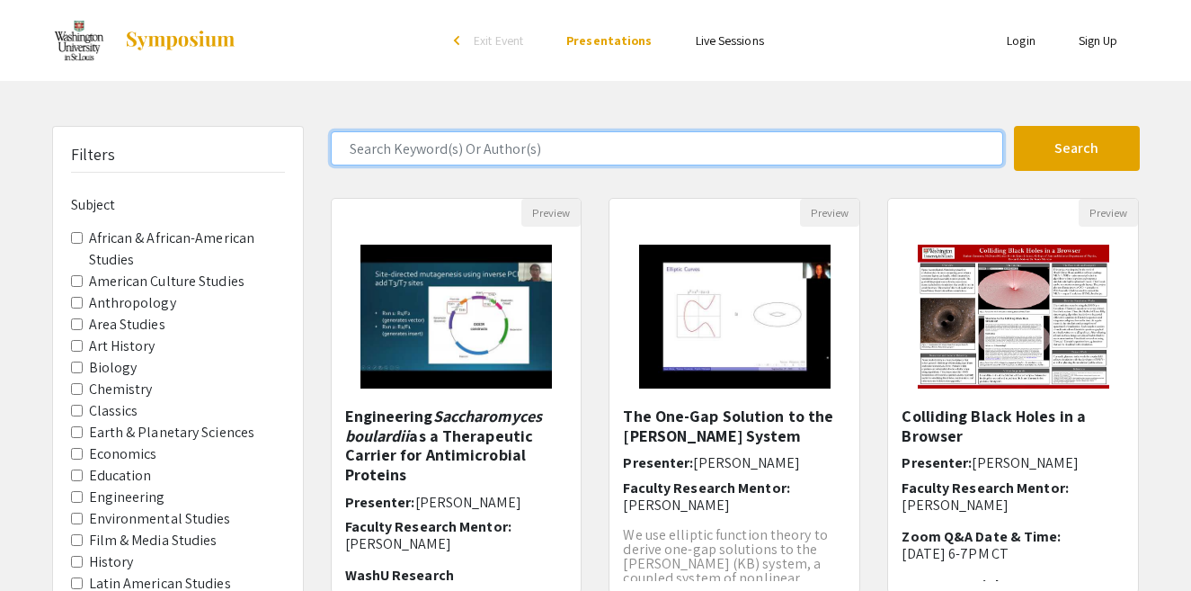
click at [573, 160] on input "Search Keyword(s) Or Author(s)" at bounding box center [667, 148] width 672 height 34
type input "[PERSON_NAME]"
click at [1014, 126] on button "Search" at bounding box center [1077, 148] width 126 height 45
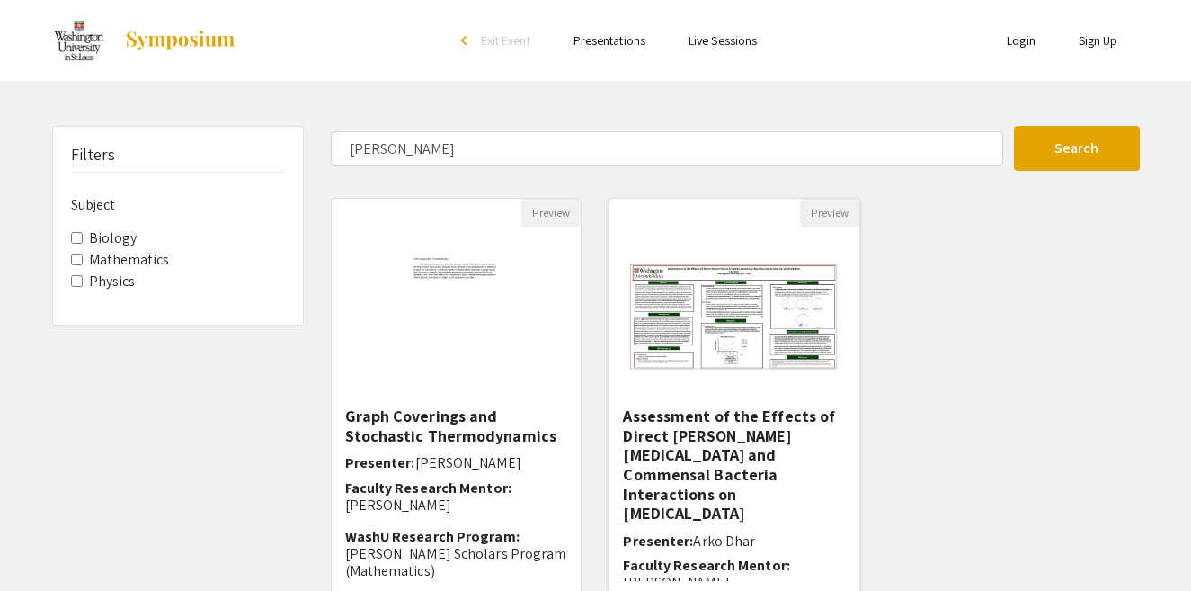
click at [701, 440] on h5 "Assessment of the Effects of Direct [PERSON_NAME][MEDICAL_DATA] and Commensal B…" at bounding box center [734, 464] width 223 height 117
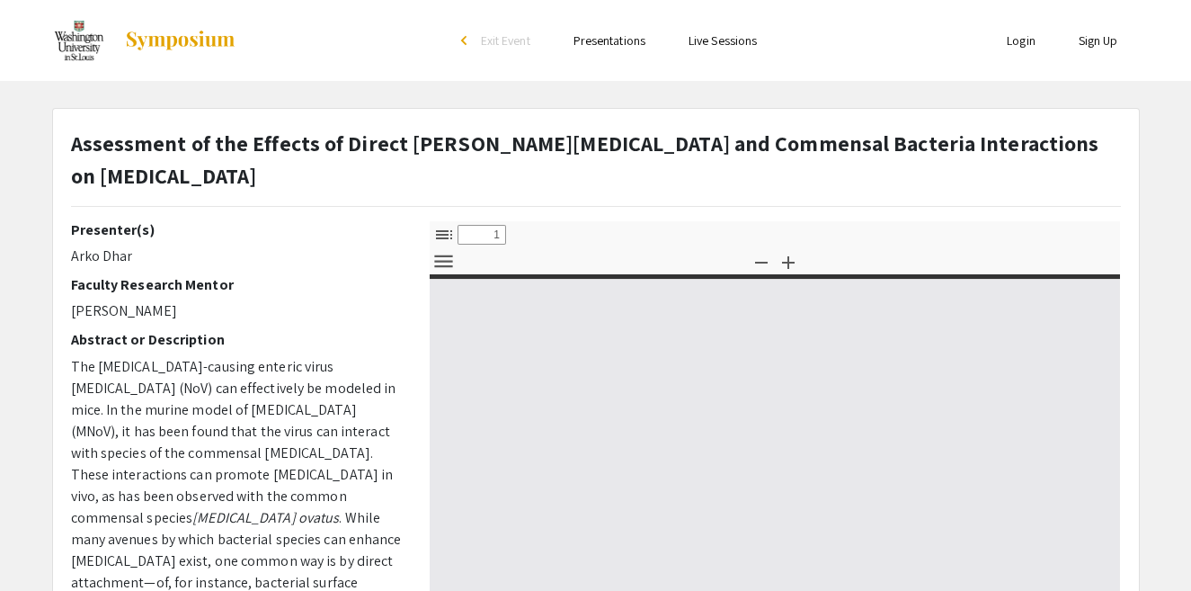
select select "custom"
type input "0"
select select "custom"
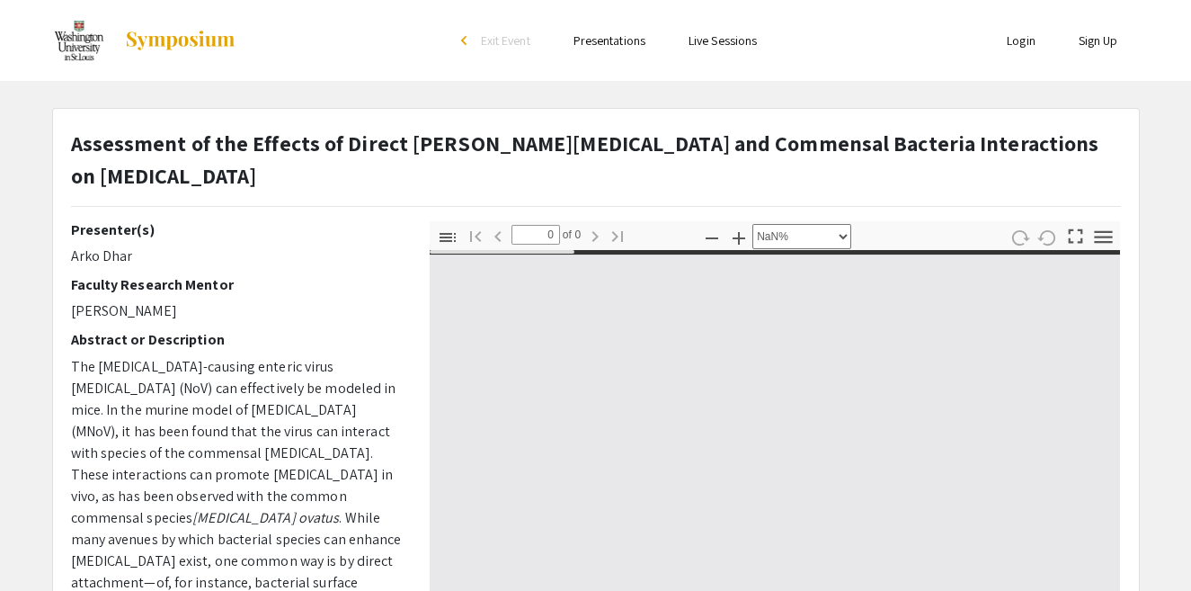
type input "1"
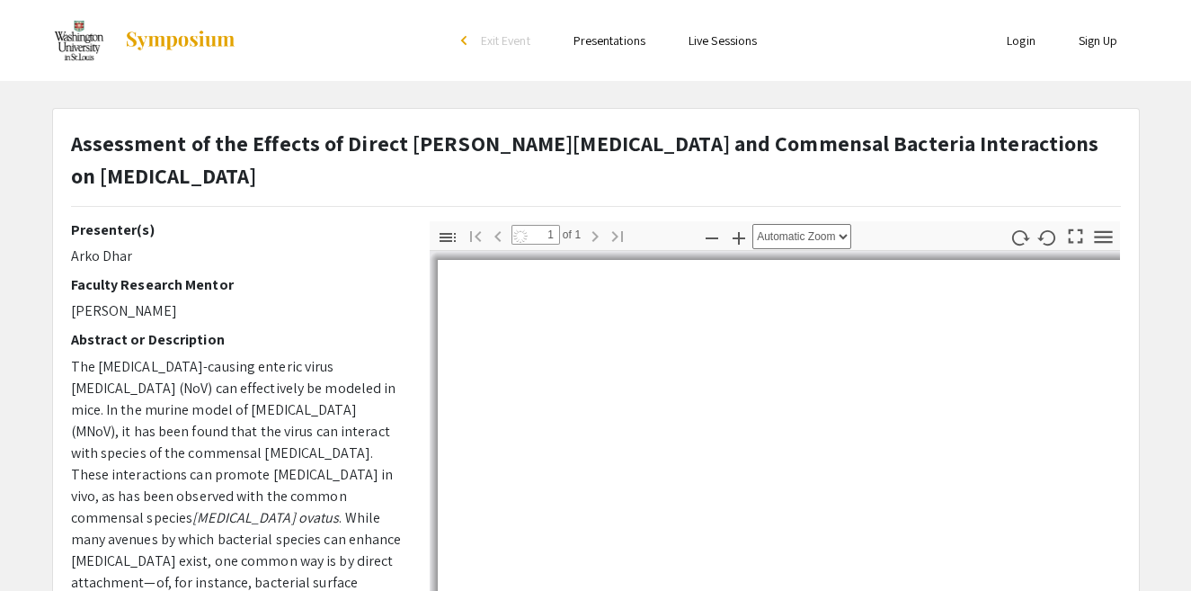
select select "auto"
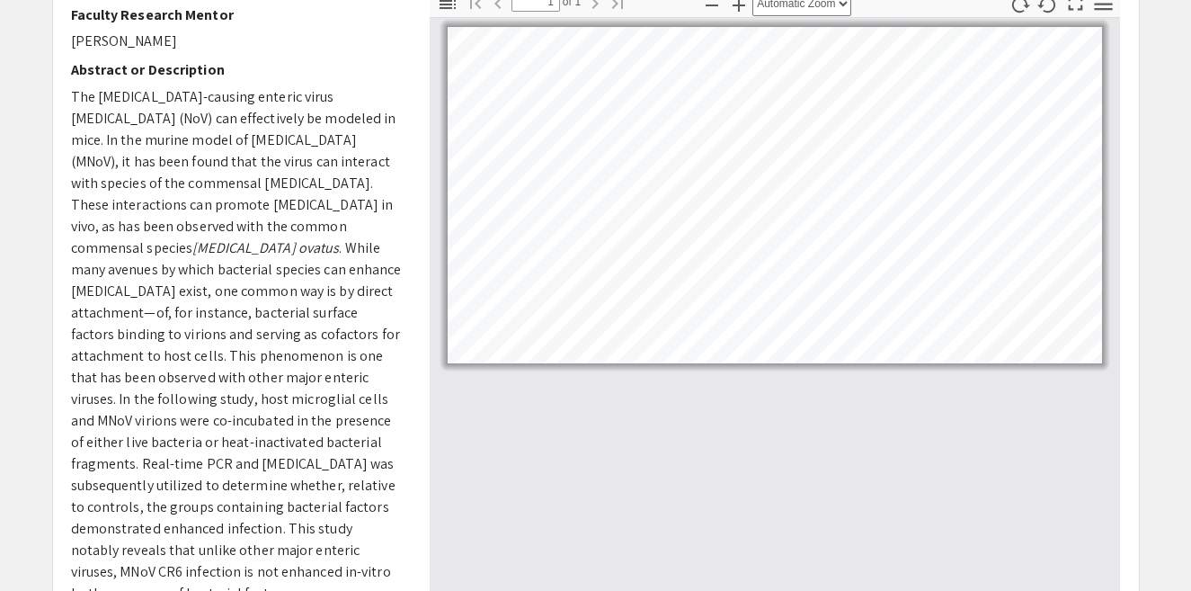
scroll to position [451, 0]
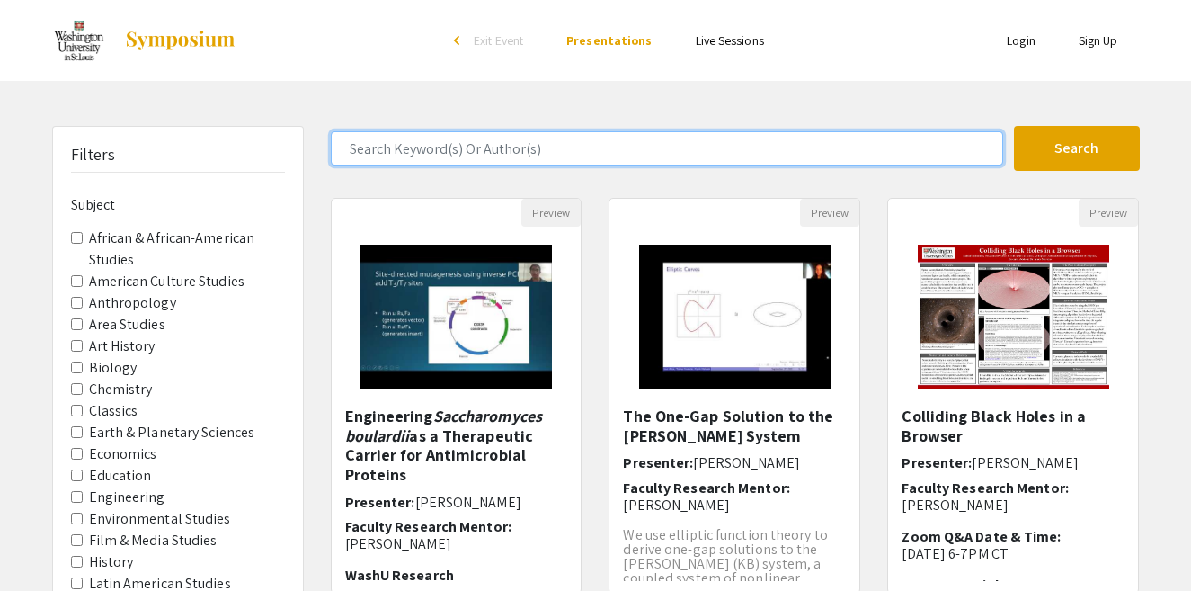
click at [552, 145] on input "Search Keyword(s) Or Author(s)" at bounding box center [667, 148] width 672 height 34
type input "[PERSON_NAME]"
click at [1014, 126] on button "Search" at bounding box center [1077, 148] width 126 height 45
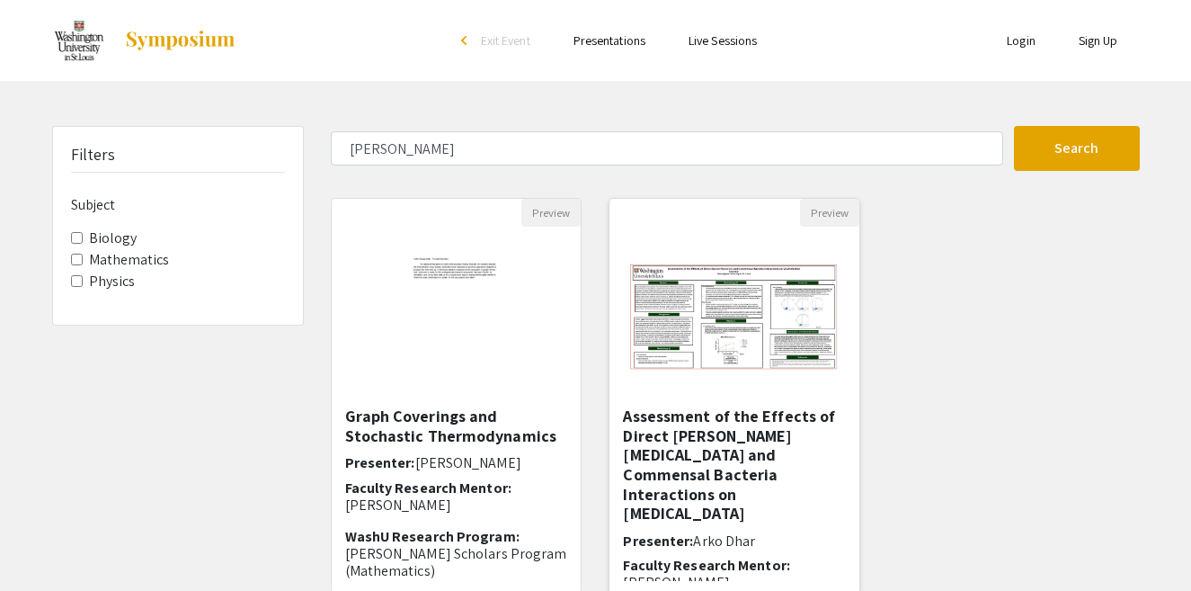
click at [729, 435] on h5 "Assessment of the Effects of Direct [PERSON_NAME][MEDICAL_DATA] and Commensal B…" at bounding box center [734, 464] width 223 height 117
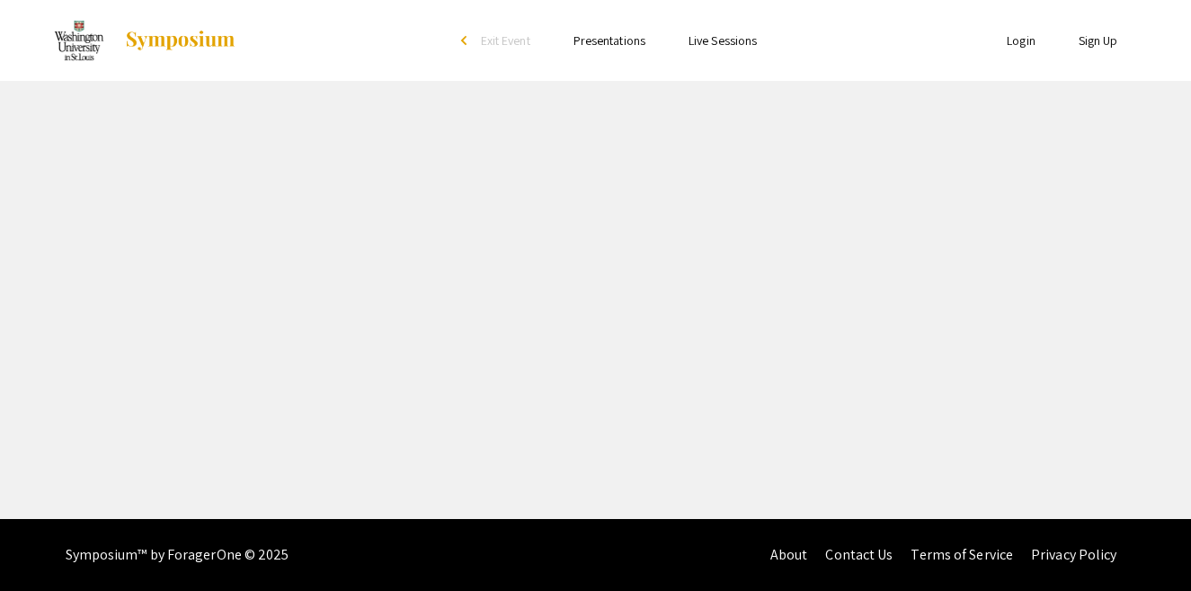
select select "custom"
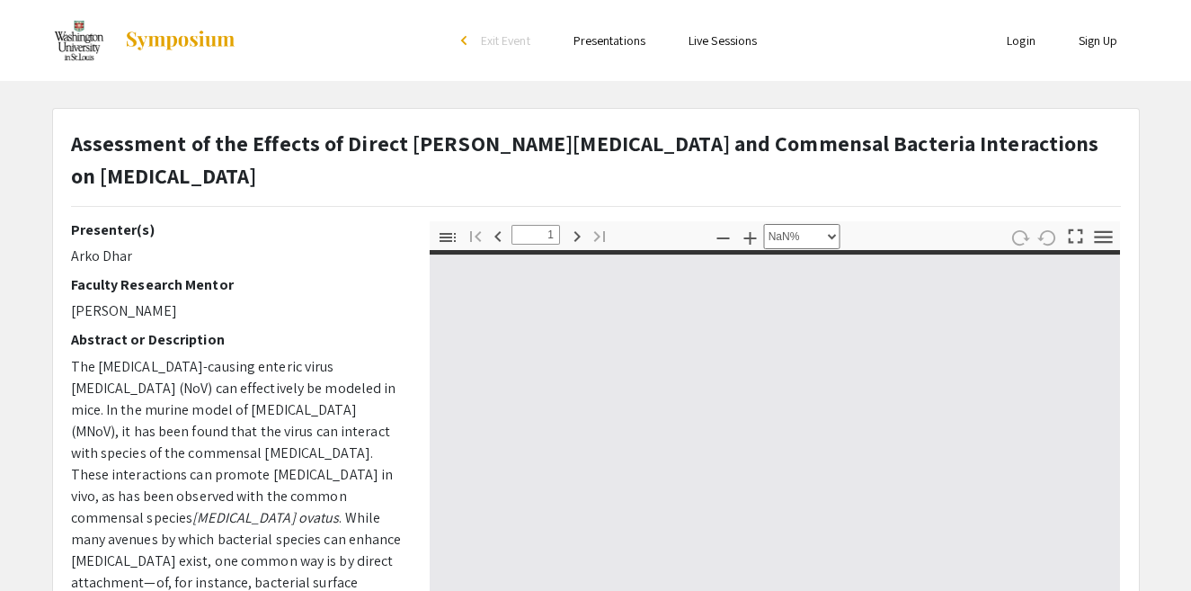
type input "0"
select select "custom"
type input "1"
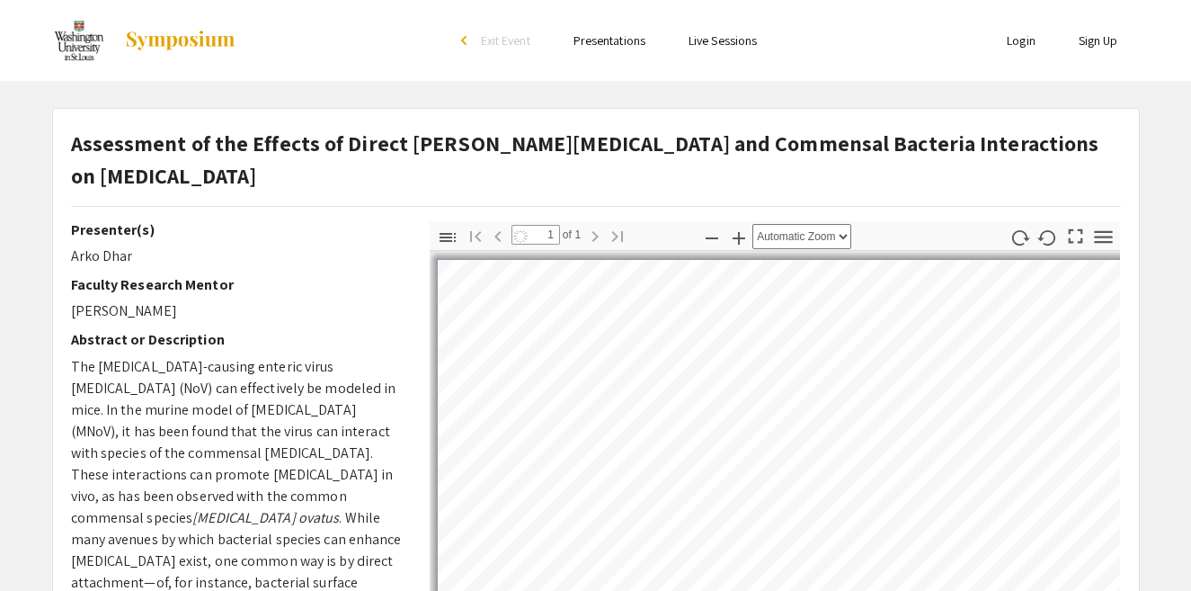
select select "auto"
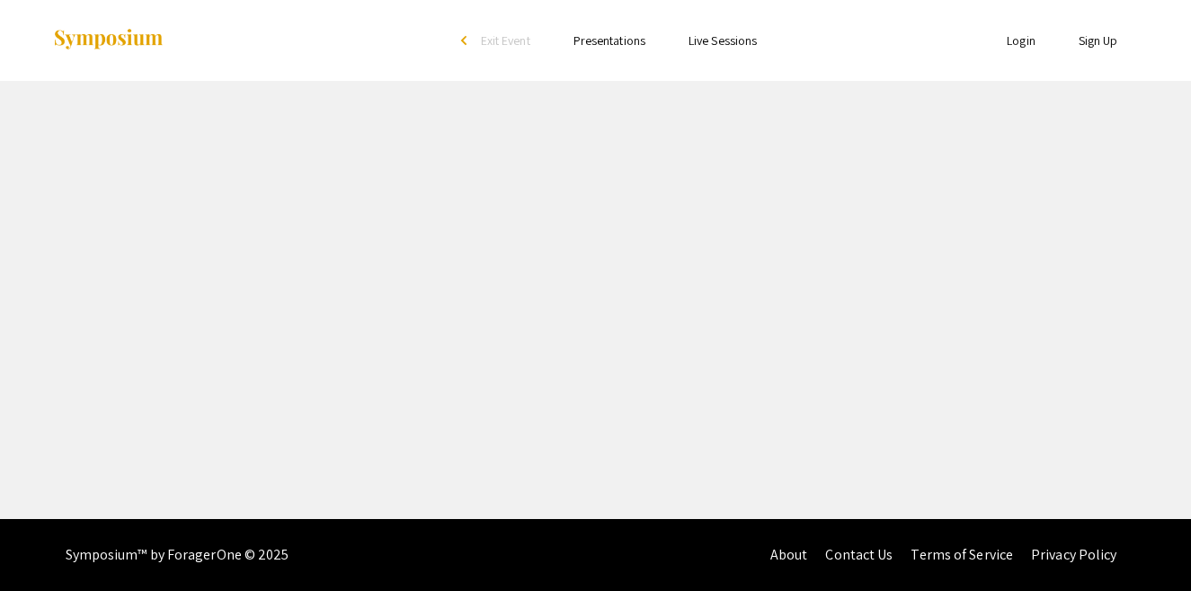
select select "custom"
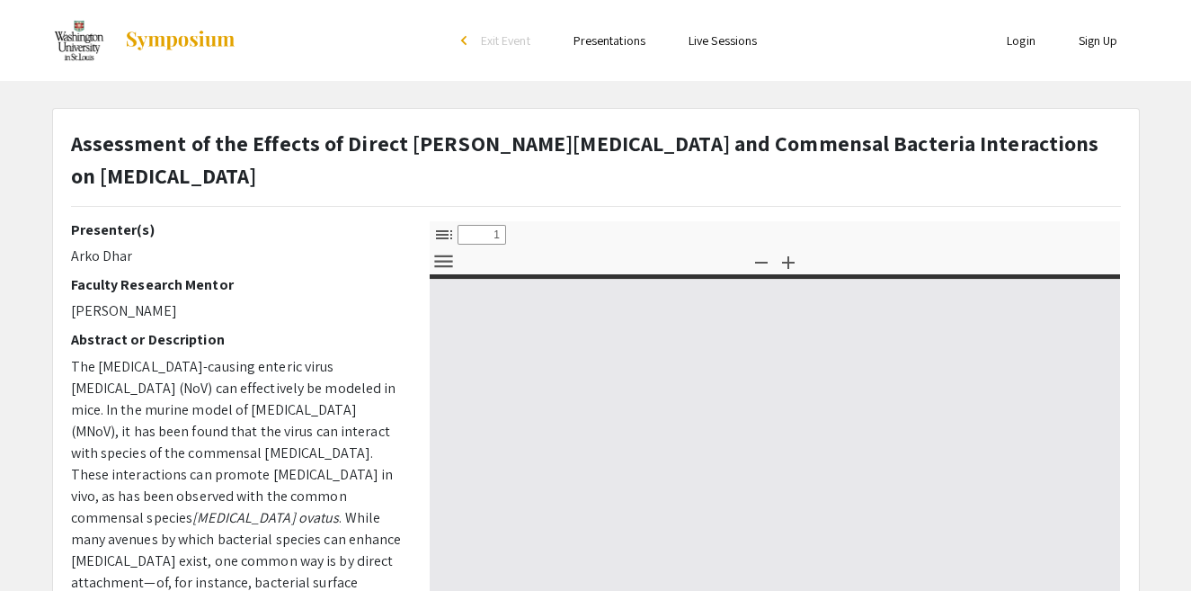
type input "0"
select select "custom"
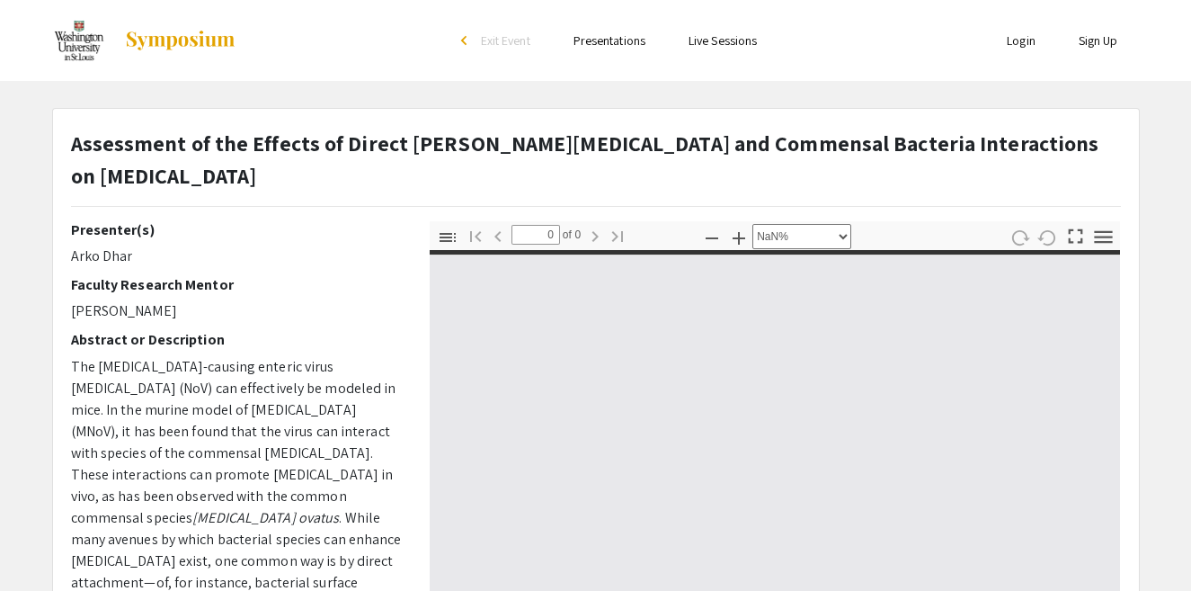
type input "1"
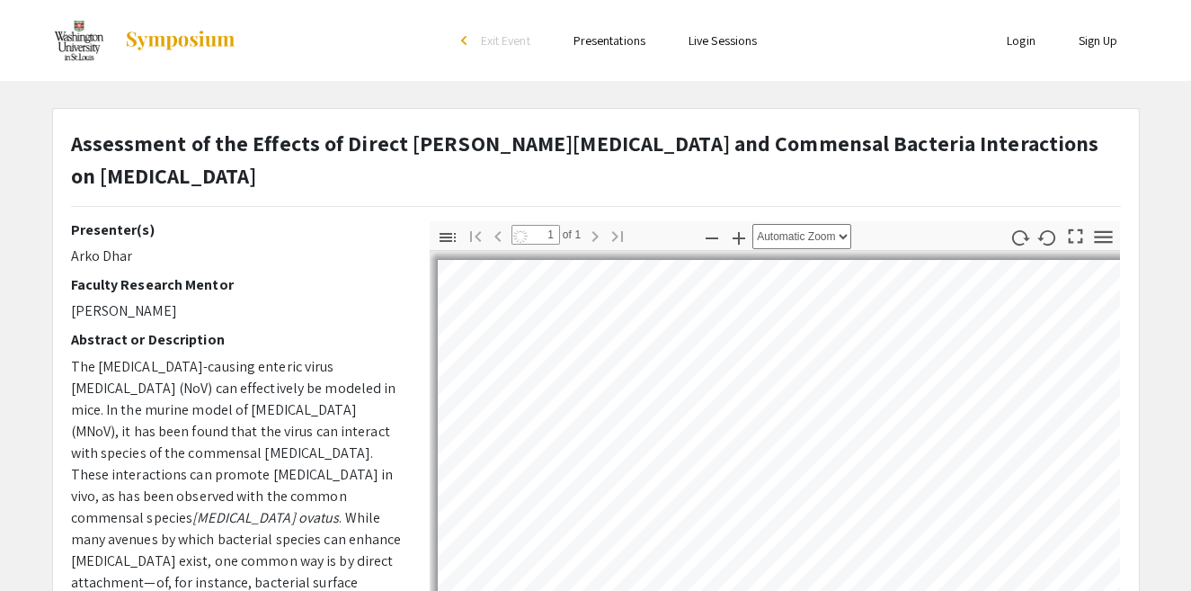
select select "auto"
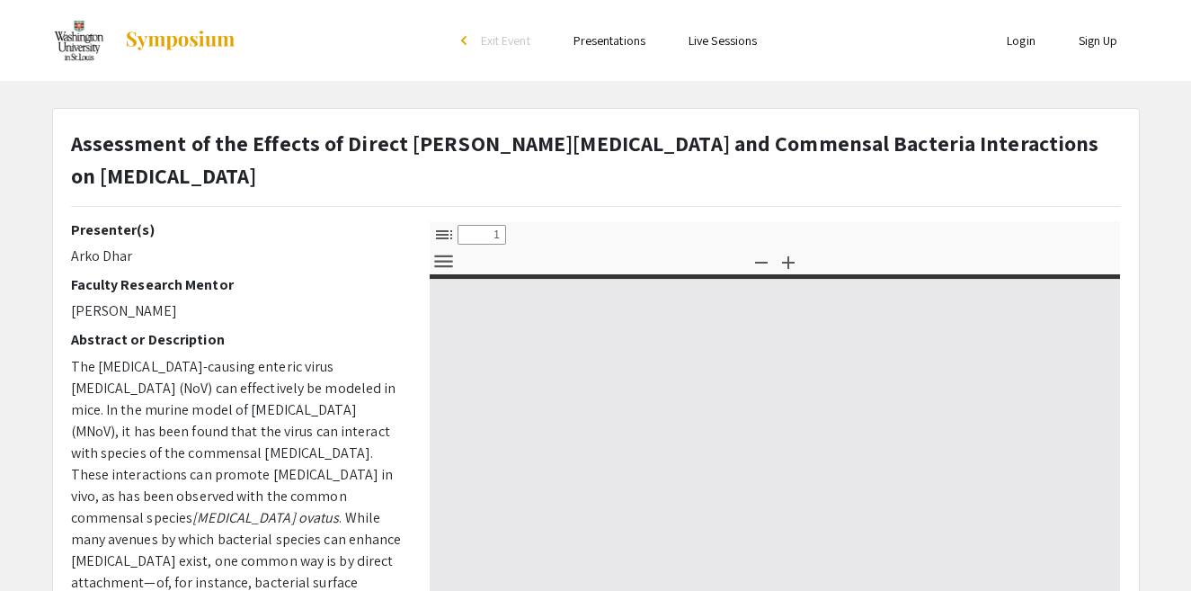
select select "custom"
type input "0"
select select "custom"
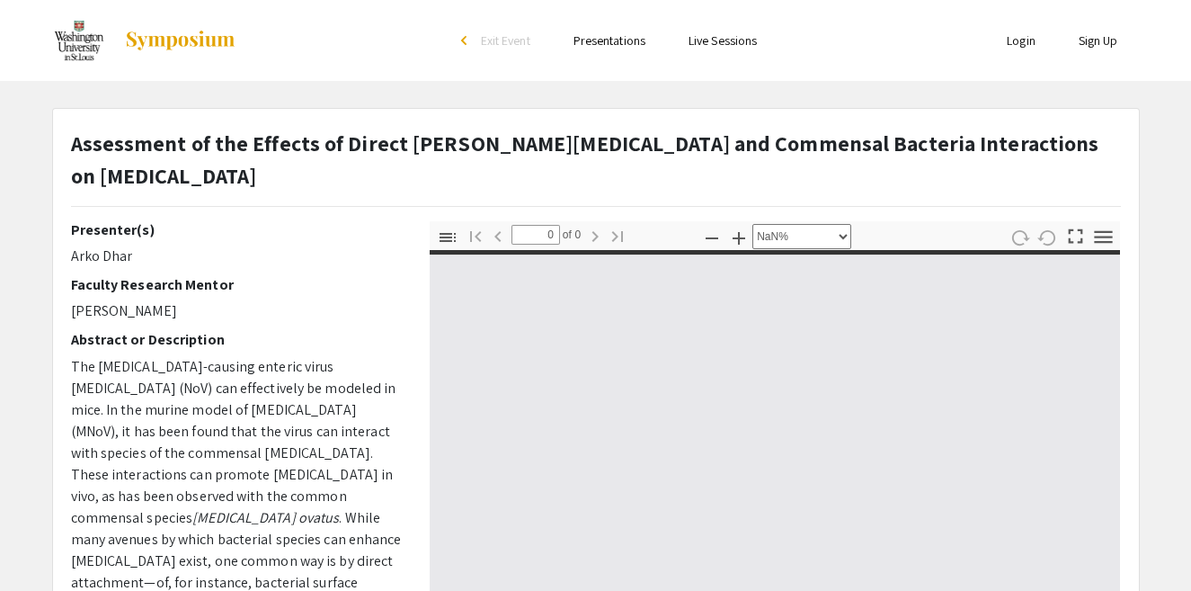
type input "1"
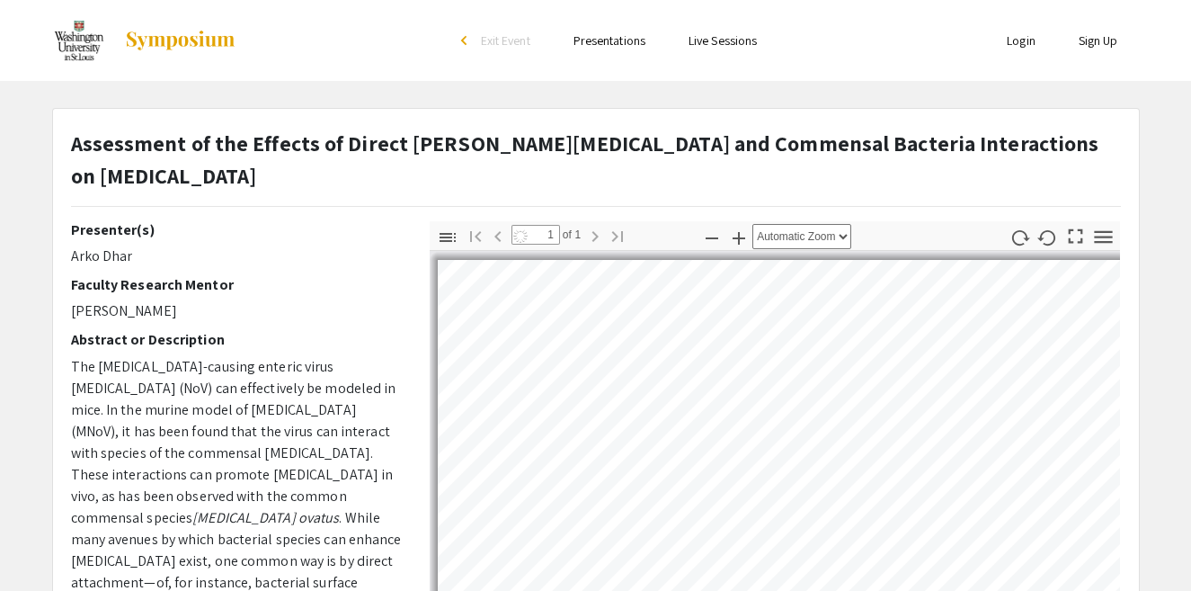
select select "auto"
